Goal: Information Seeking & Learning: Learn about a topic

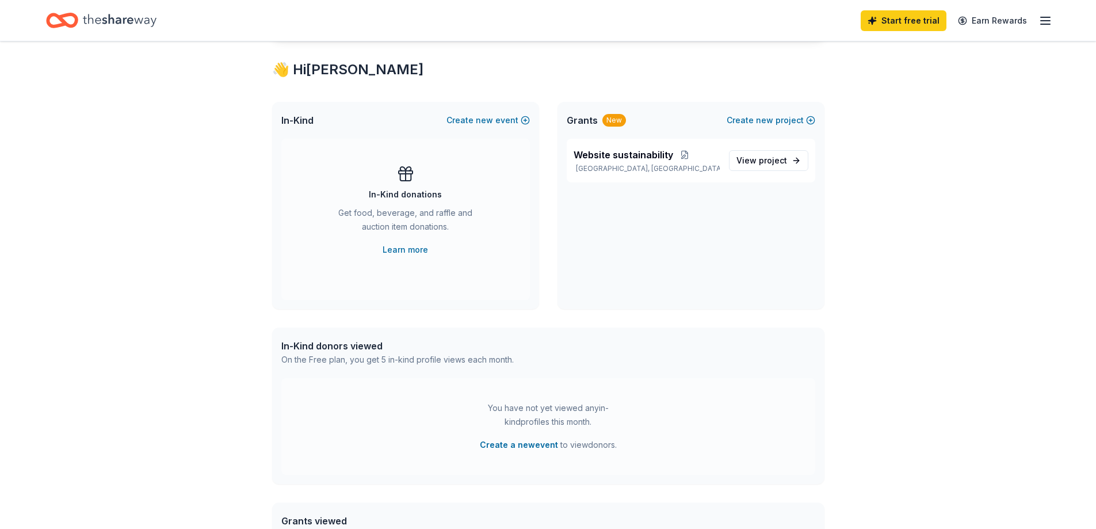
scroll to position [230, 0]
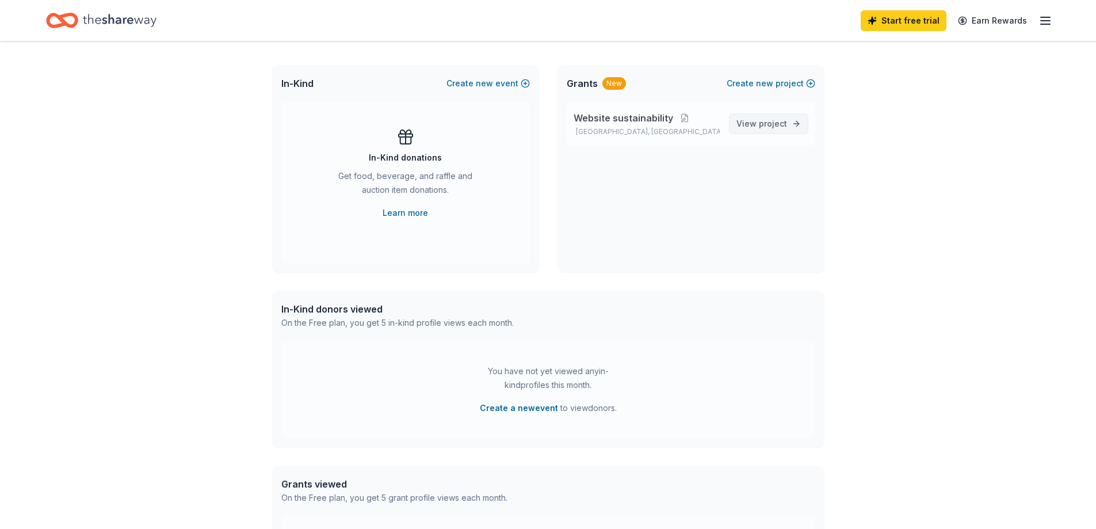
click at [778, 124] on span "project" at bounding box center [773, 123] width 28 height 10
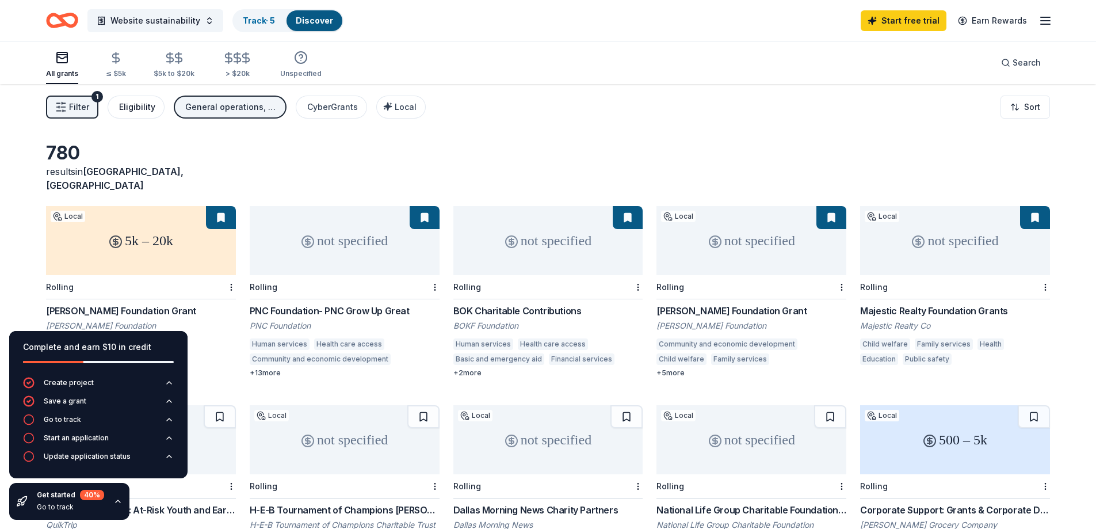
click at [140, 112] on div "Eligibility" at bounding box center [137, 107] width 36 height 14
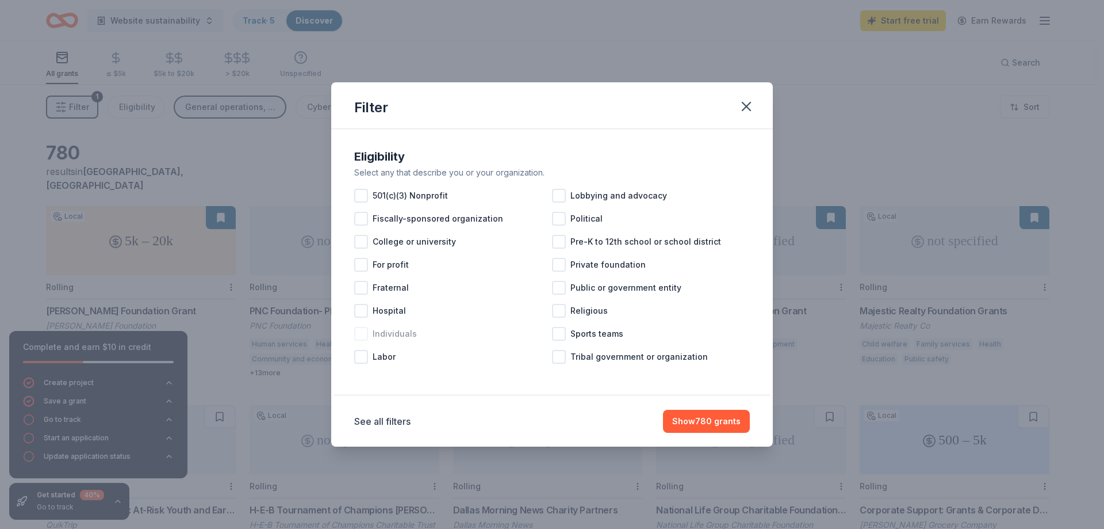
click at [362, 333] on div at bounding box center [361, 334] width 14 height 14
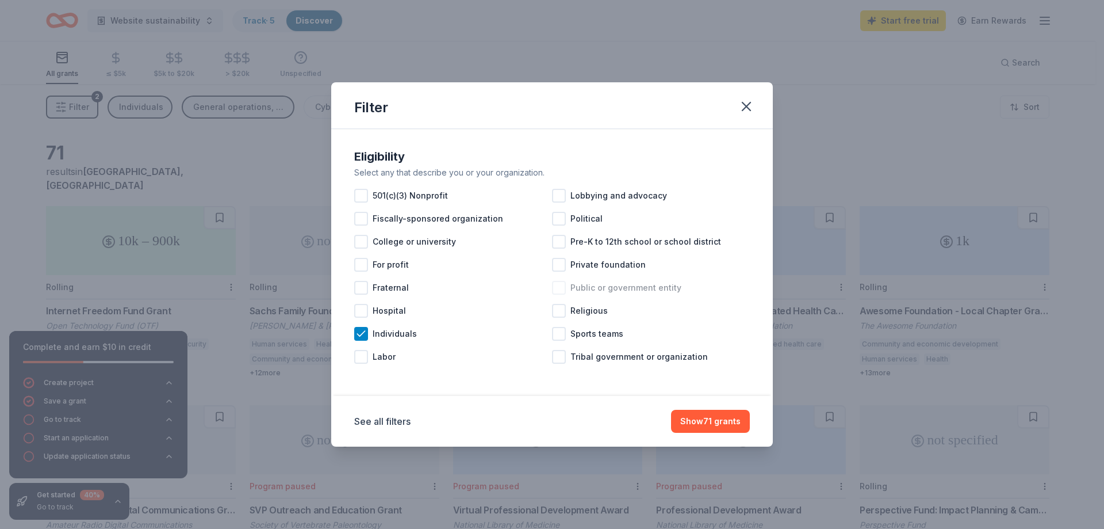
click at [562, 288] on div at bounding box center [559, 288] width 14 height 14
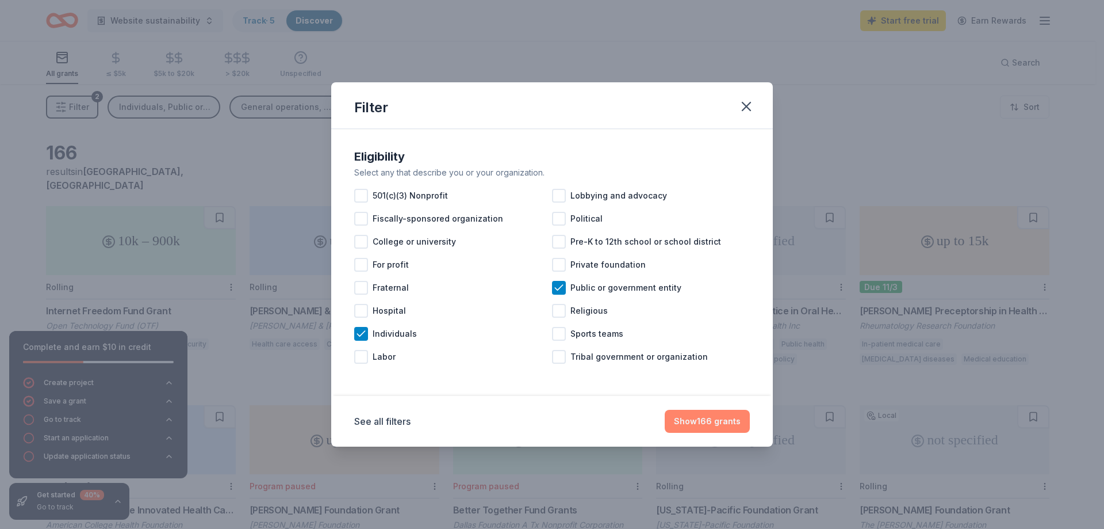
click at [720, 422] on button "Show 166 grants" at bounding box center [707, 421] width 85 height 23
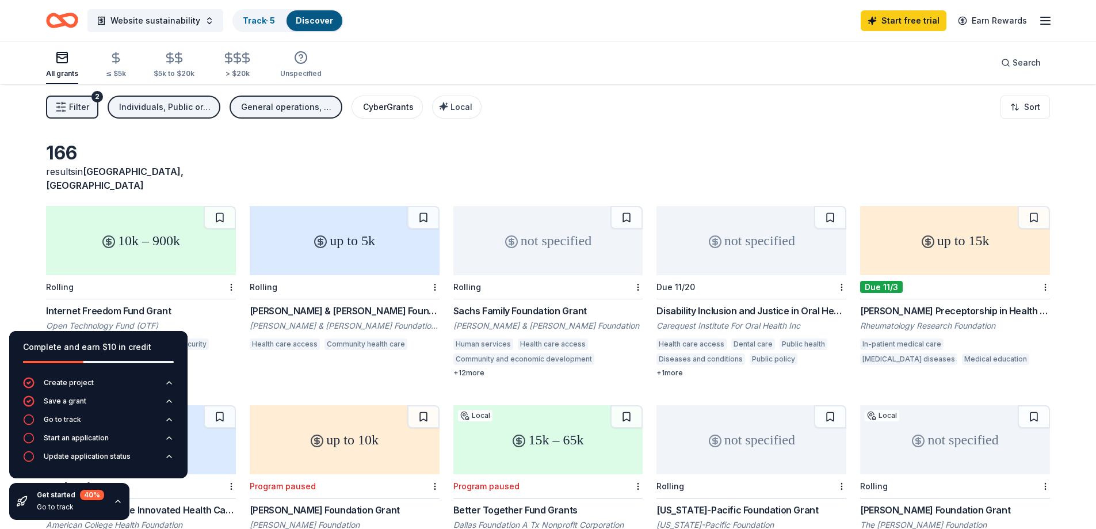
click at [395, 105] on div "CyberGrants" at bounding box center [388, 107] width 51 height 14
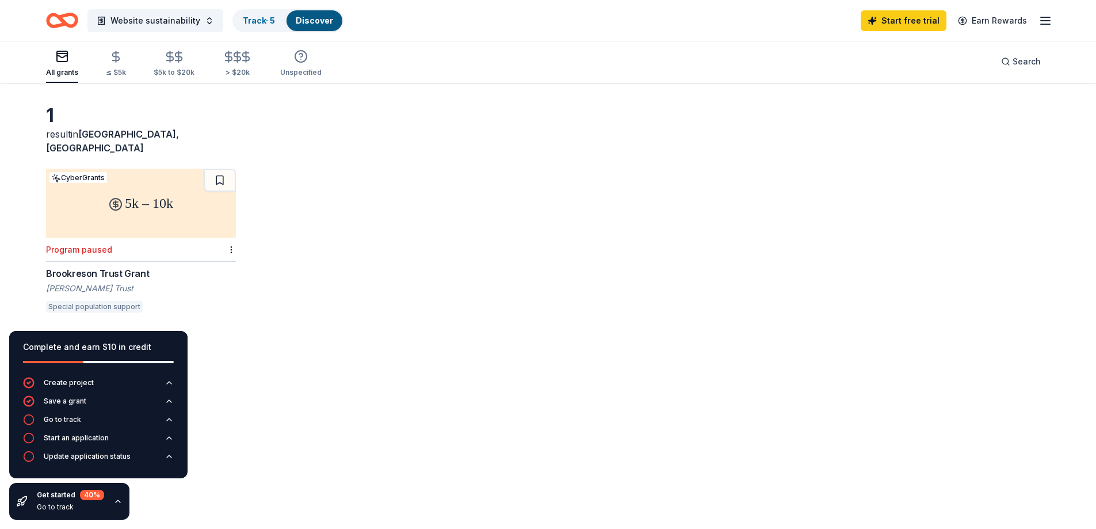
scroll to position [58, 0]
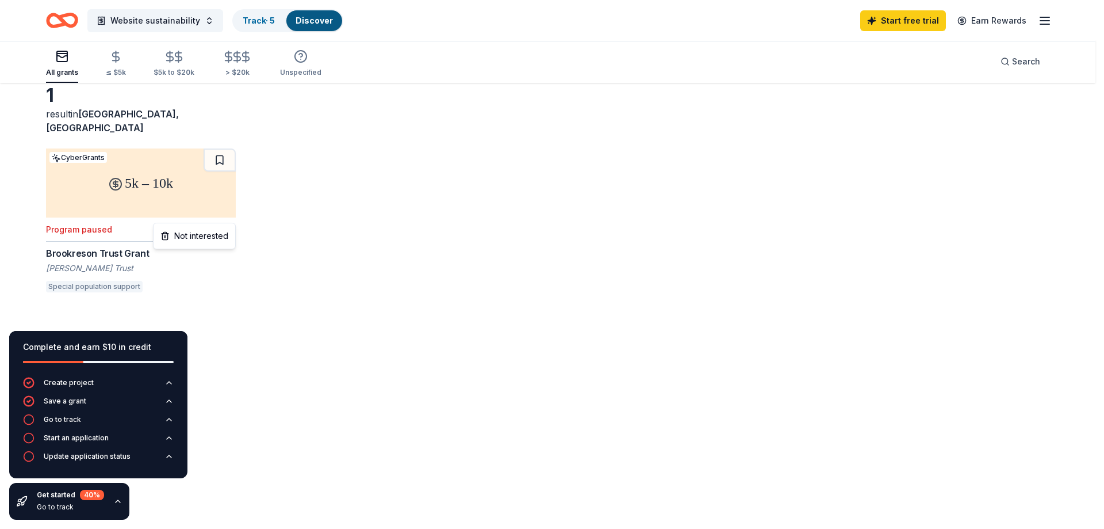
click at [231, 215] on html "Website sustainability Track · 5 Discover Start free trial Earn Rewards All gra…" at bounding box center [552, 206] width 1104 height 529
click at [83, 246] on div "Brookreson Trust Grant" at bounding box center [141, 253] width 190 height 14
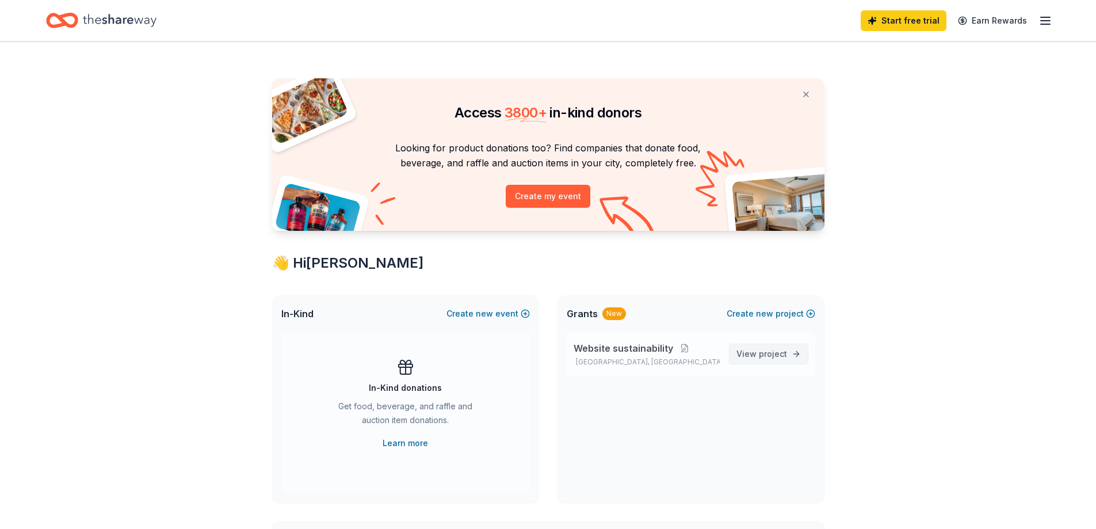
click at [777, 352] on span "project" at bounding box center [773, 354] width 28 height 10
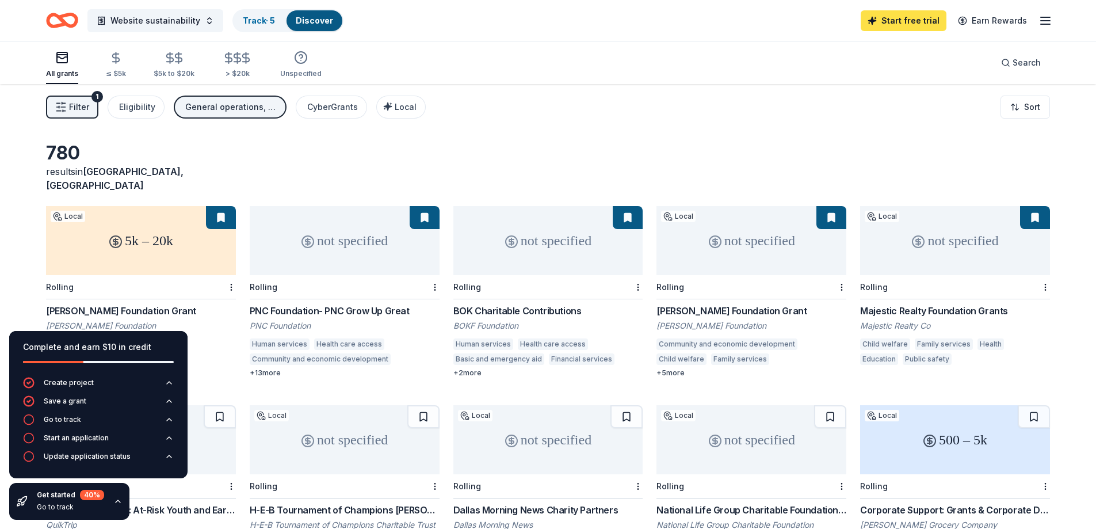
click at [899, 24] on link "Start free trial" at bounding box center [904, 20] width 86 height 21
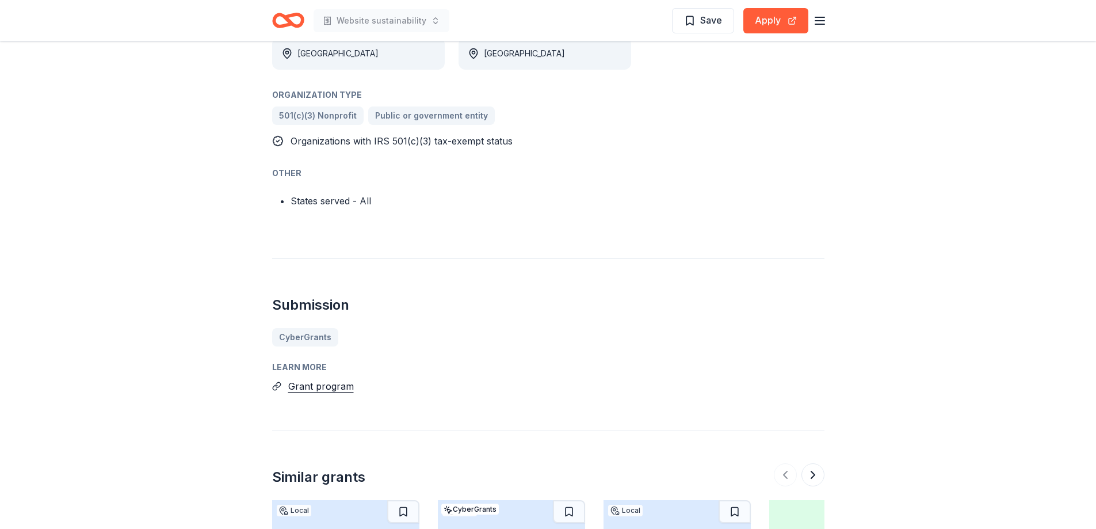
scroll to position [518, 0]
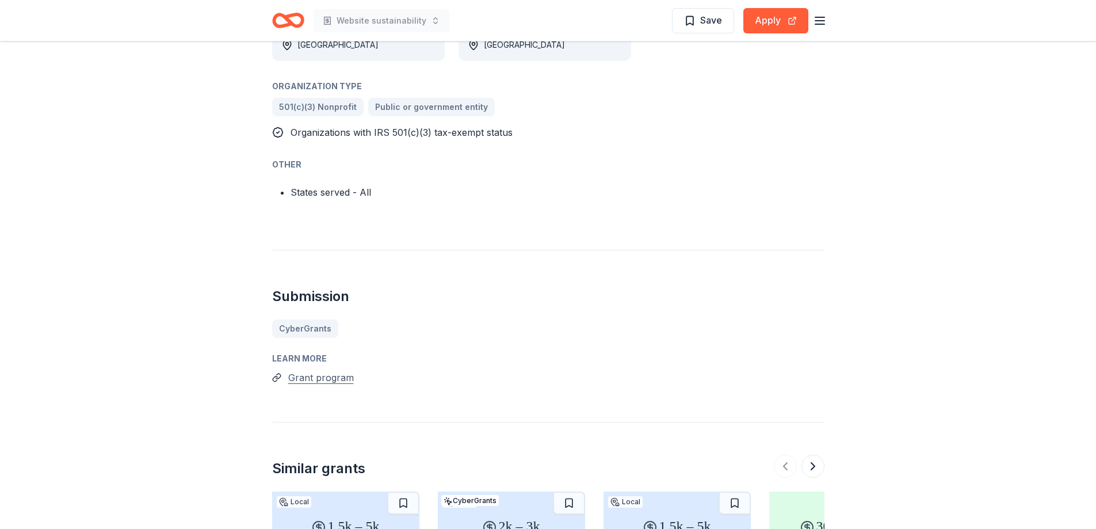
click at [333, 379] on button "Grant program" at bounding box center [321, 377] width 66 height 15
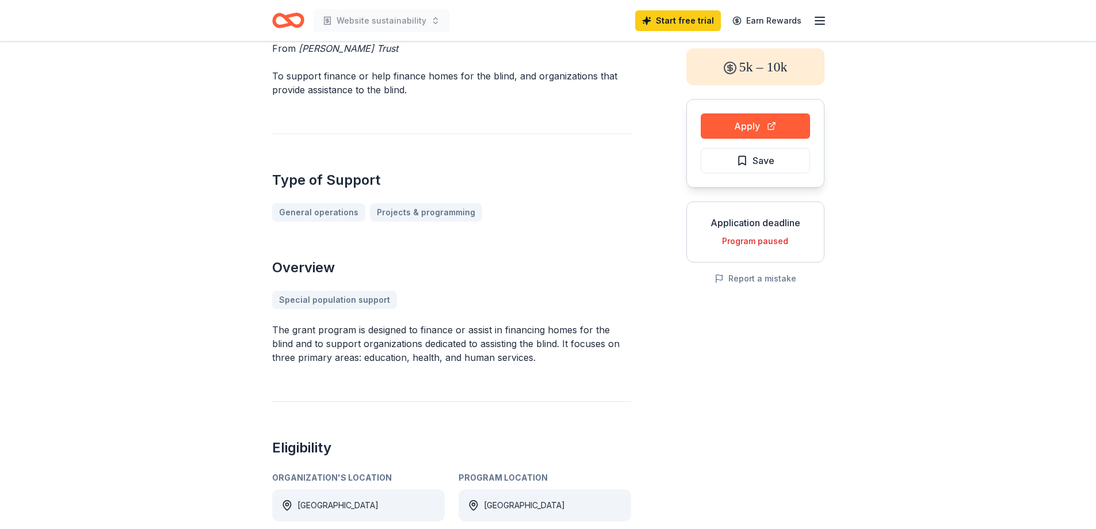
scroll to position [0, 0]
